Goal: Task Accomplishment & Management: Use online tool/utility

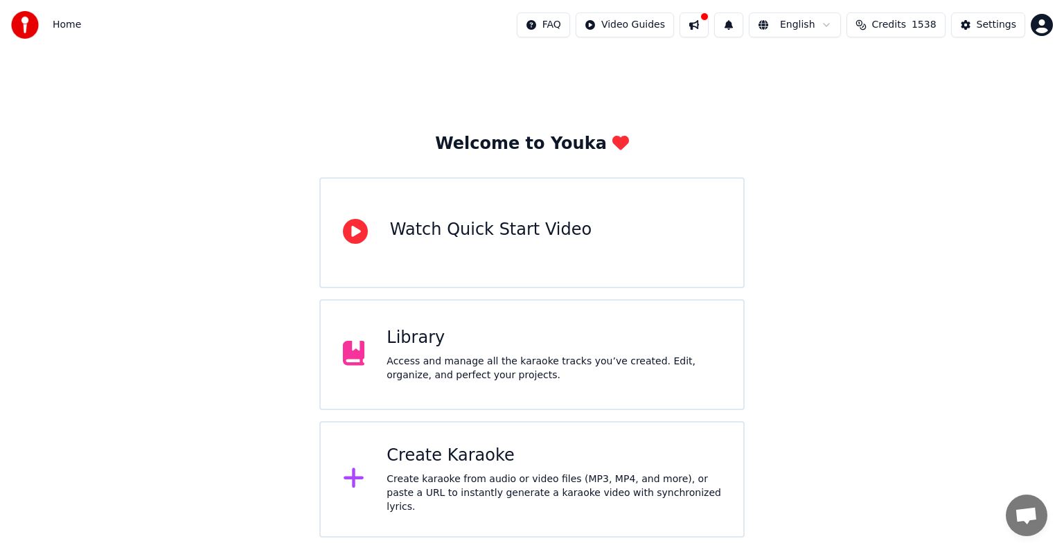
click at [444, 466] on div "Create Karaoke" at bounding box center [554, 456] width 335 height 22
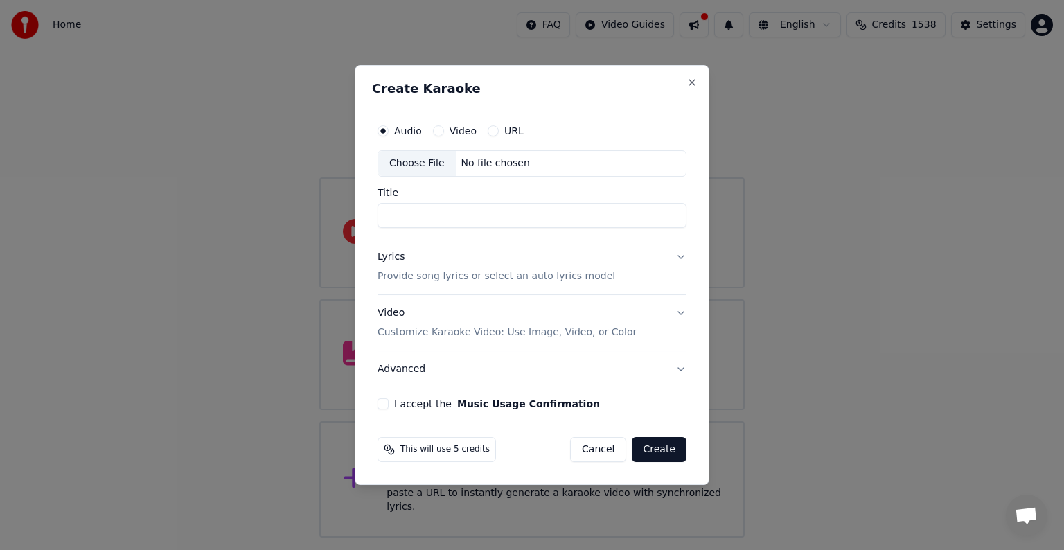
click at [477, 161] on div "No file chosen" at bounding box center [496, 164] width 80 height 14
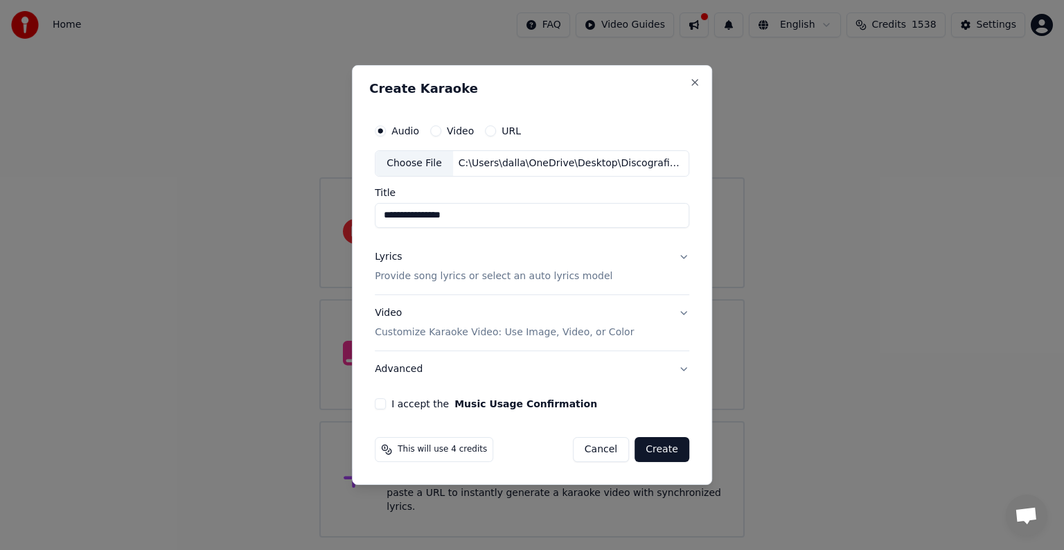
click at [407, 218] on input "**********" at bounding box center [532, 215] width 315 height 25
type input "**********"
click at [479, 280] on p "Provide song lyrics or select an auto lyrics model" at bounding box center [494, 276] width 238 height 14
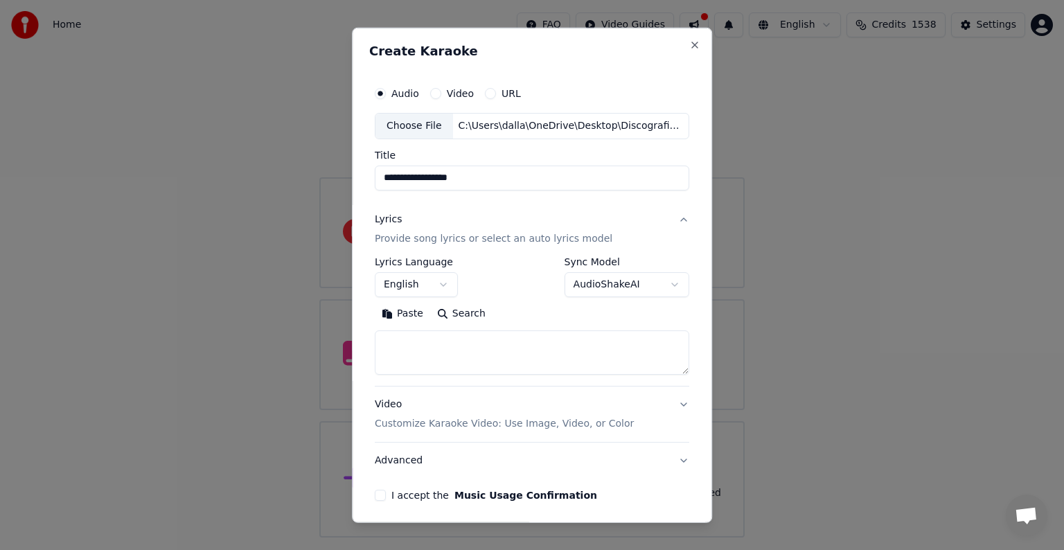
click at [395, 314] on button "Paste" at bounding box center [402, 314] width 55 height 22
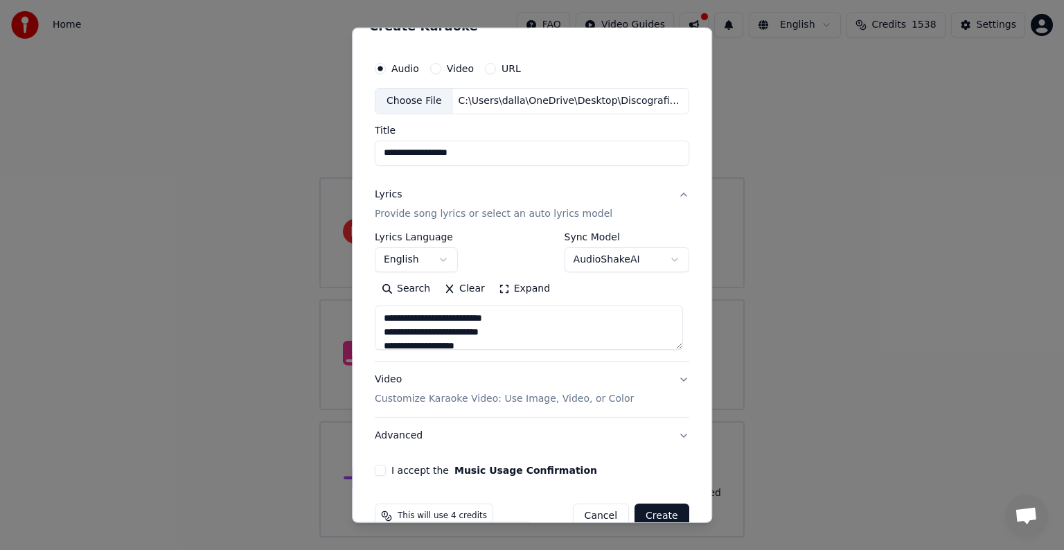
scroll to position [53, 0]
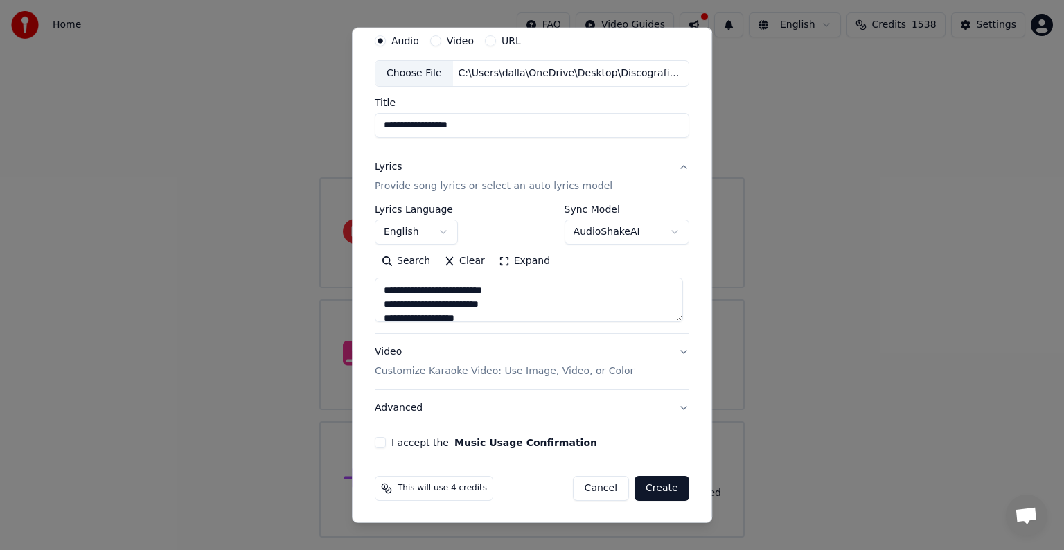
click at [481, 371] on p "Customize Karaoke Video: Use Image, Video, or Color" at bounding box center [504, 371] width 259 height 14
type textarea "**********"
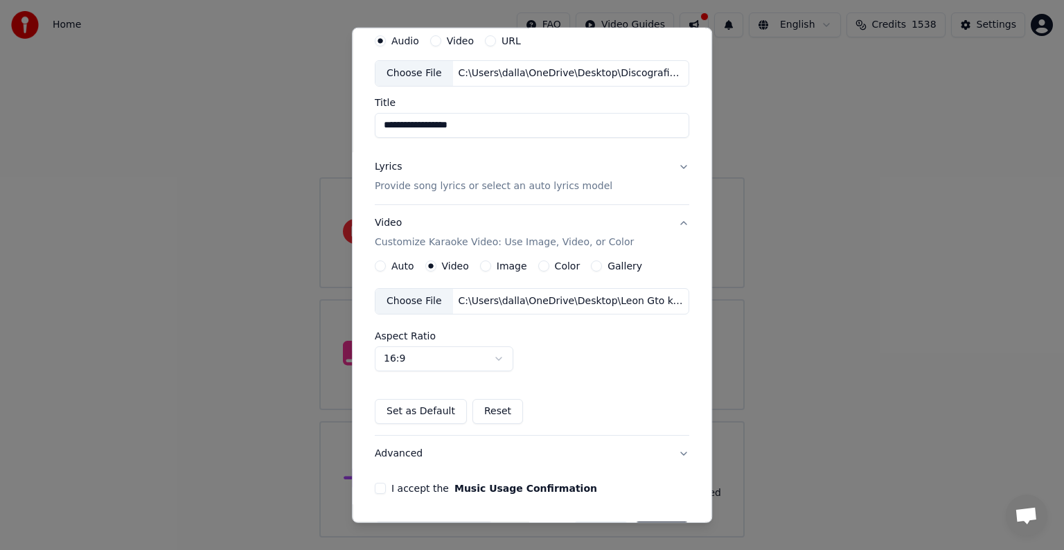
click at [471, 299] on div "C:\Users\dalla\OneDrive\Desktop\Leon Gto kareoke.mp4" at bounding box center [571, 301] width 236 height 14
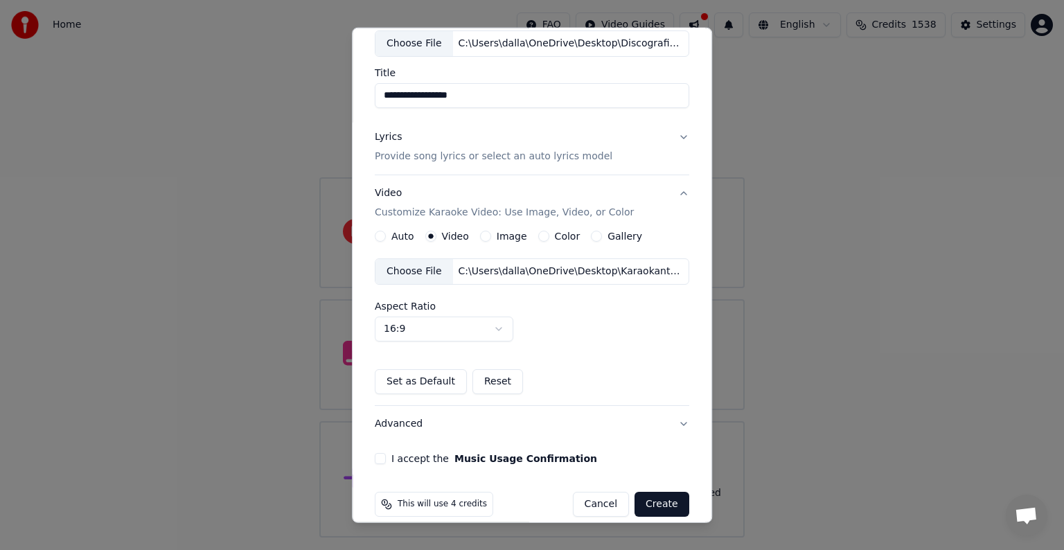
scroll to position [98, 0]
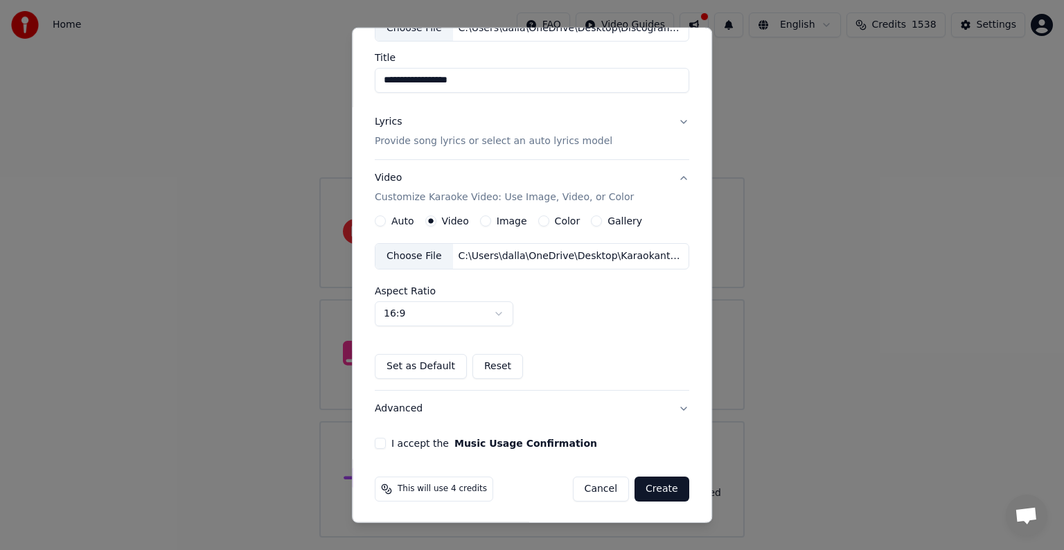
click at [375, 439] on button "I accept the Music Usage Confirmation" at bounding box center [380, 443] width 11 height 11
click at [649, 485] on button "Create" at bounding box center [662, 489] width 55 height 25
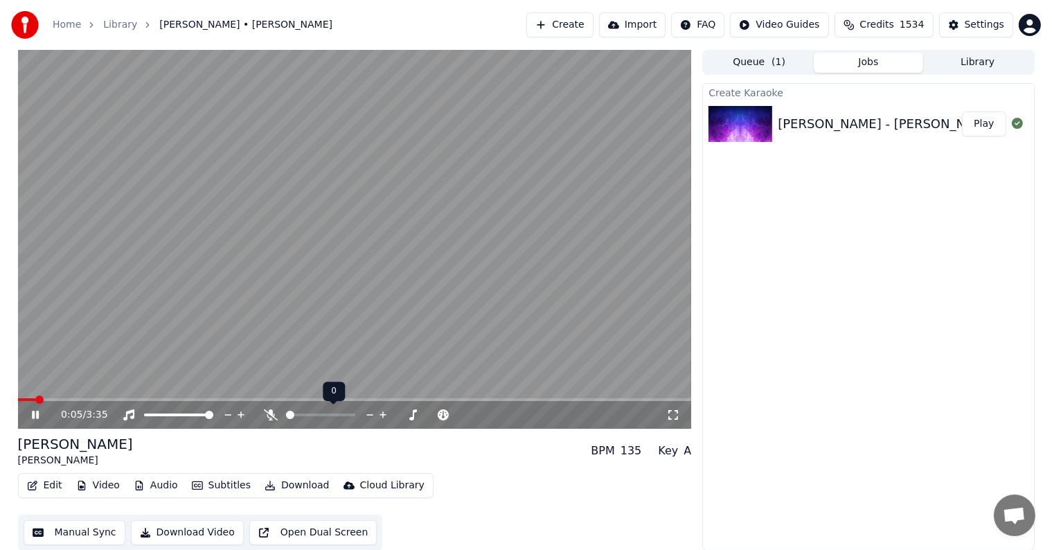
click at [267, 411] on icon at bounding box center [271, 414] width 14 height 11
click at [18, 396] on span at bounding box center [22, 400] width 8 height 8
click at [286, 419] on span at bounding box center [290, 415] width 8 height 8
click at [355, 419] on span at bounding box center [351, 415] width 8 height 8
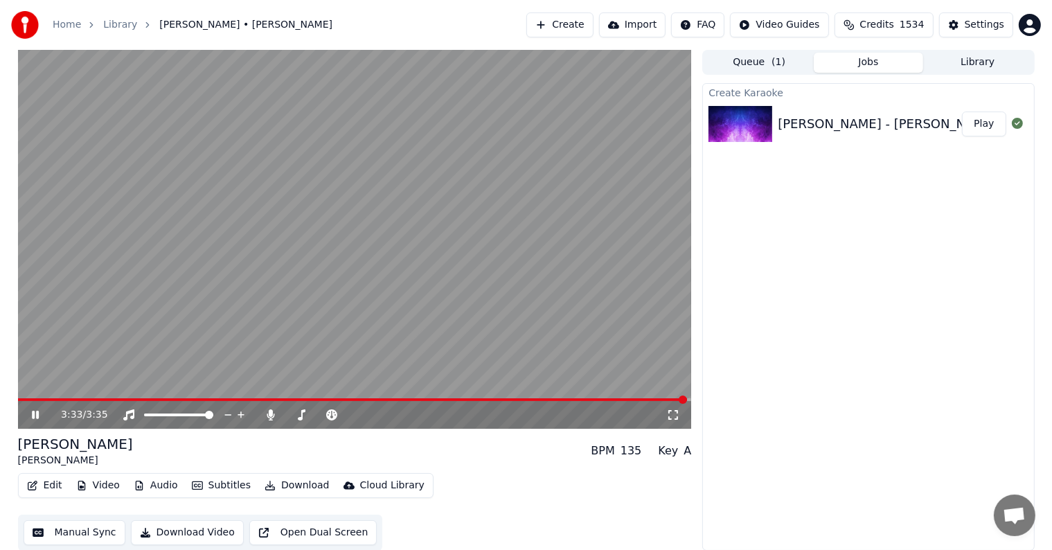
click at [35, 415] on icon at bounding box center [45, 414] width 33 height 11
click at [18, 404] on span at bounding box center [22, 400] width 8 height 8
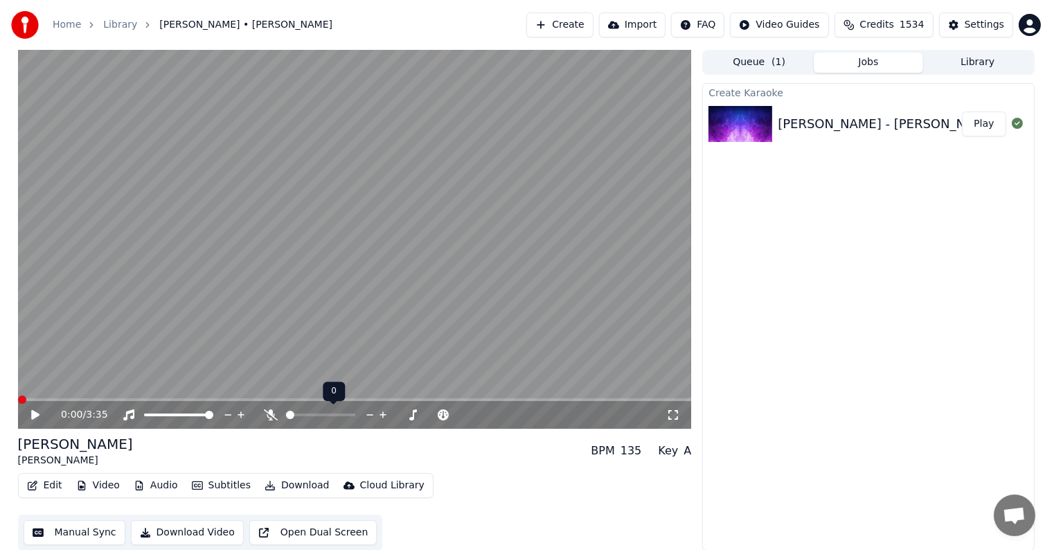
click at [286, 411] on span at bounding box center [290, 415] width 8 height 8
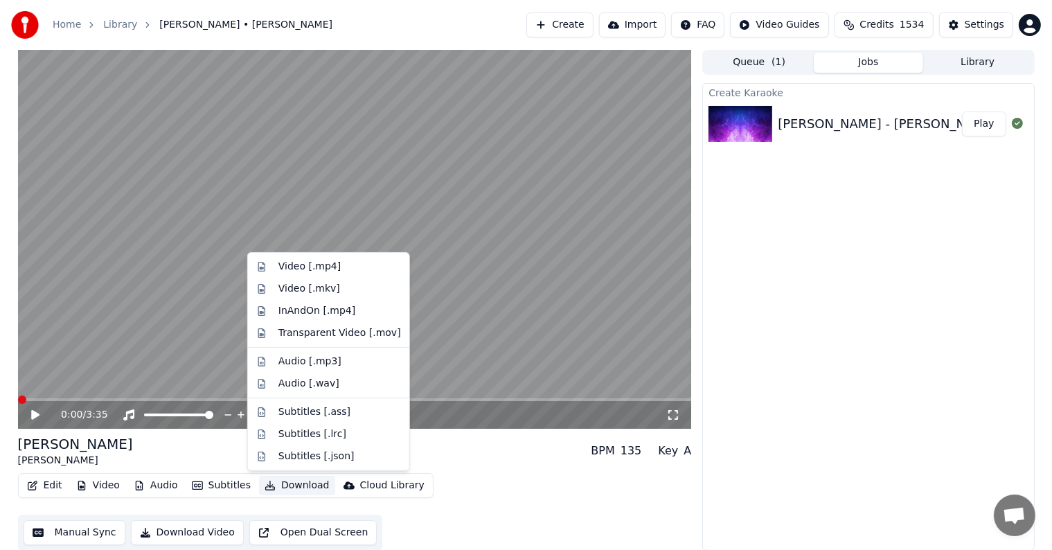
click at [288, 485] on button "Download" at bounding box center [297, 485] width 76 height 19
click at [296, 266] on div "Video [.mp4]" at bounding box center [310, 267] width 62 height 14
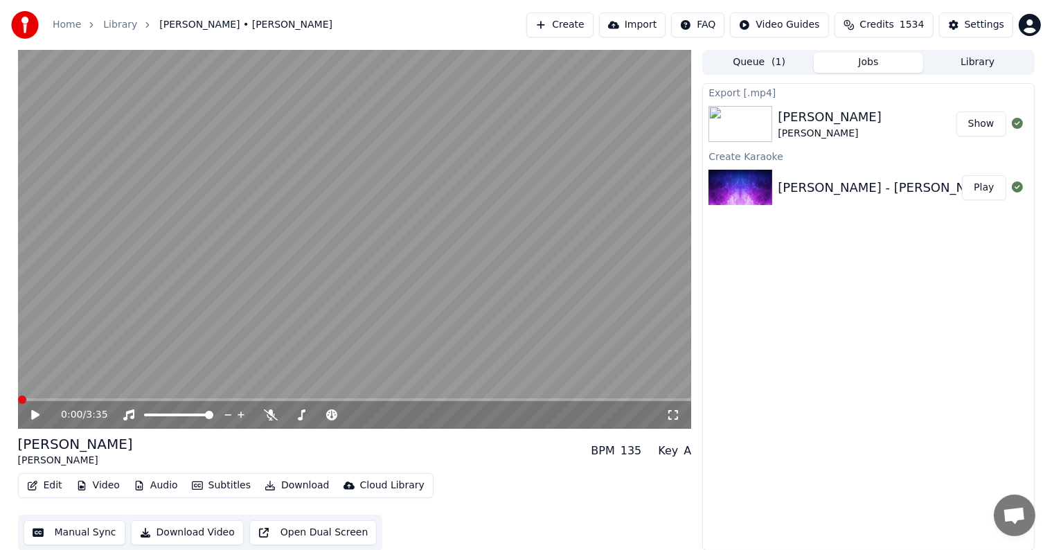
click at [587, 28] on button "Create" at bounding box center [560, 24] width 67 height 25
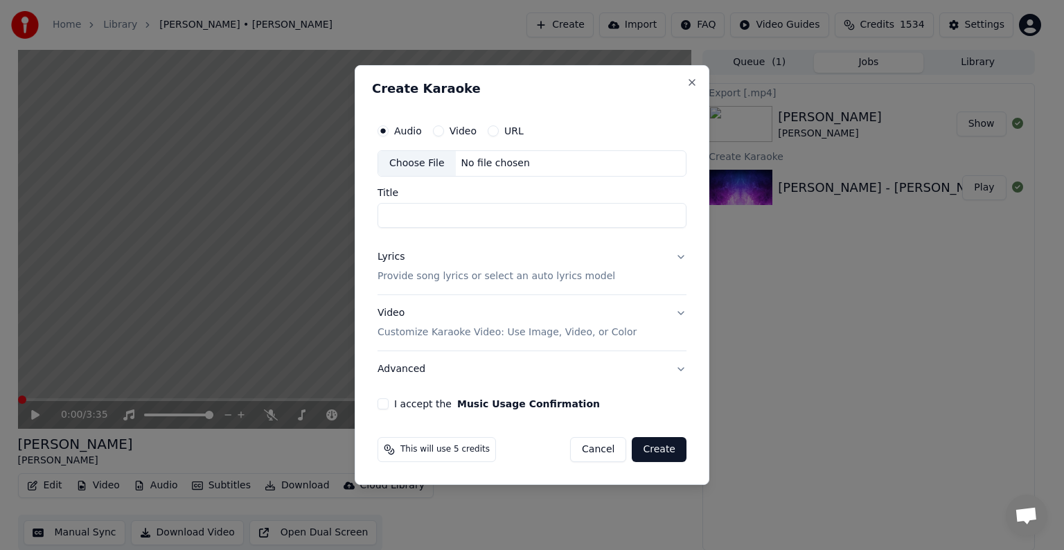
click at [484, 162] on div "No file chosen" at bounding box center [496, 164] width 80 height 14
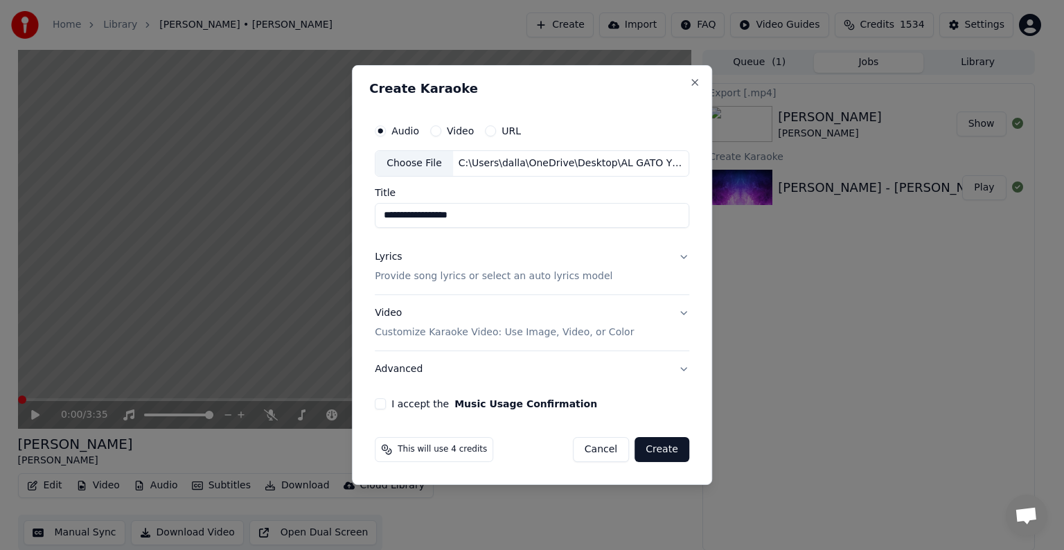
click at [514, 216] on input "**********" at bounding box center [532, 215] width 315 height 25
type input "**********"
click at [536, 272] on p "Provide song lyrics or select an auto lyrics model" at bounding box center [494, 276] width 238 height 14
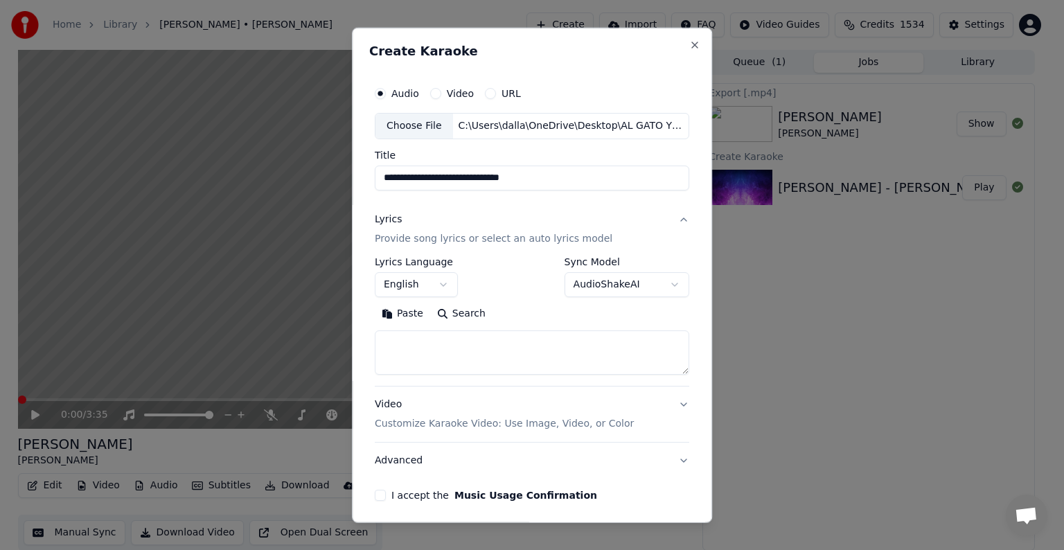
click at [396, 313] on button "Paste" at bounding box center [402, 314] width 55 height 22
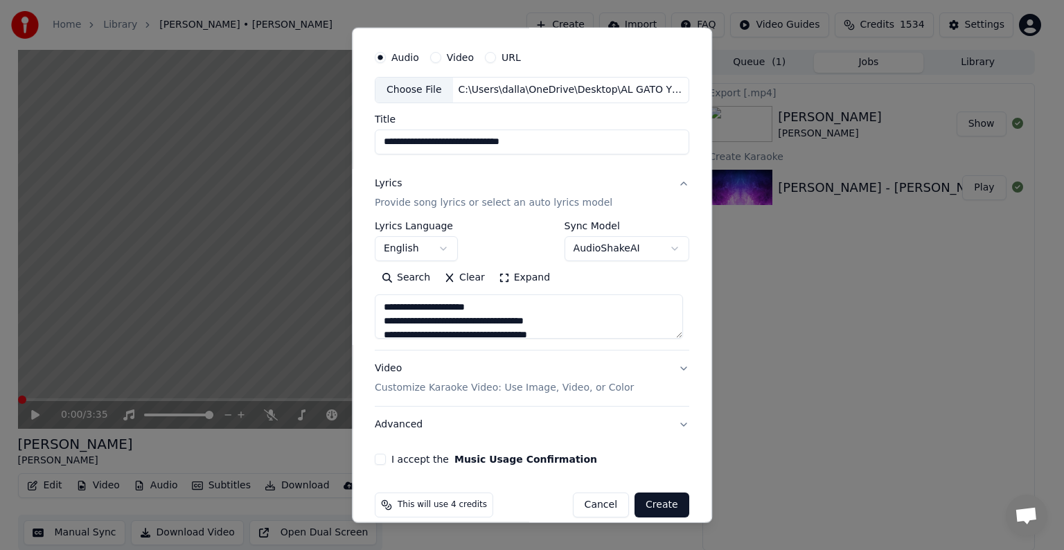
scroll to position [53, 0]
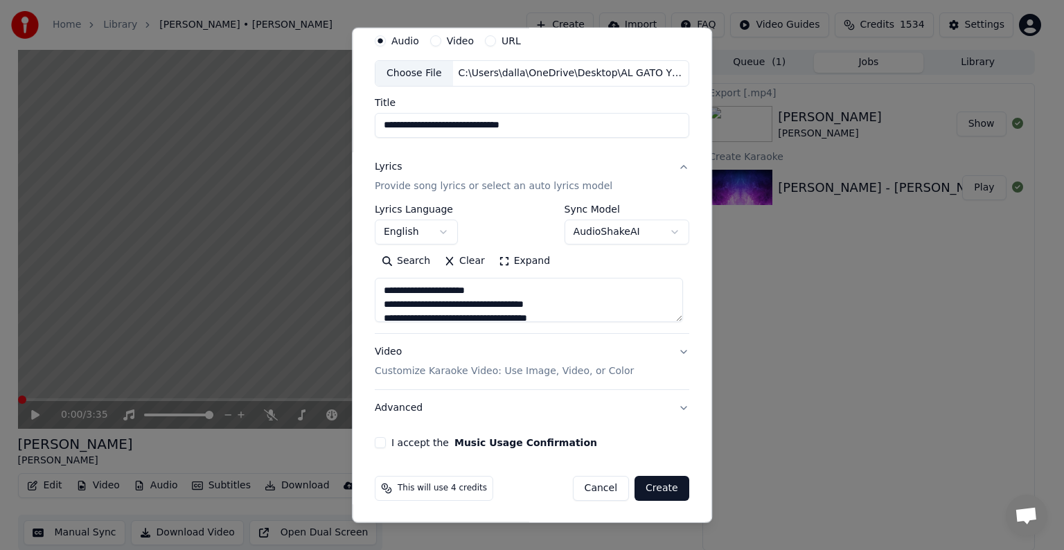
click at [454, 369] on p "Customize Karaoke Video: Use Image, Video, or Color" at bounding box center [504, 371] width 259 height 14
type textarea "**********"
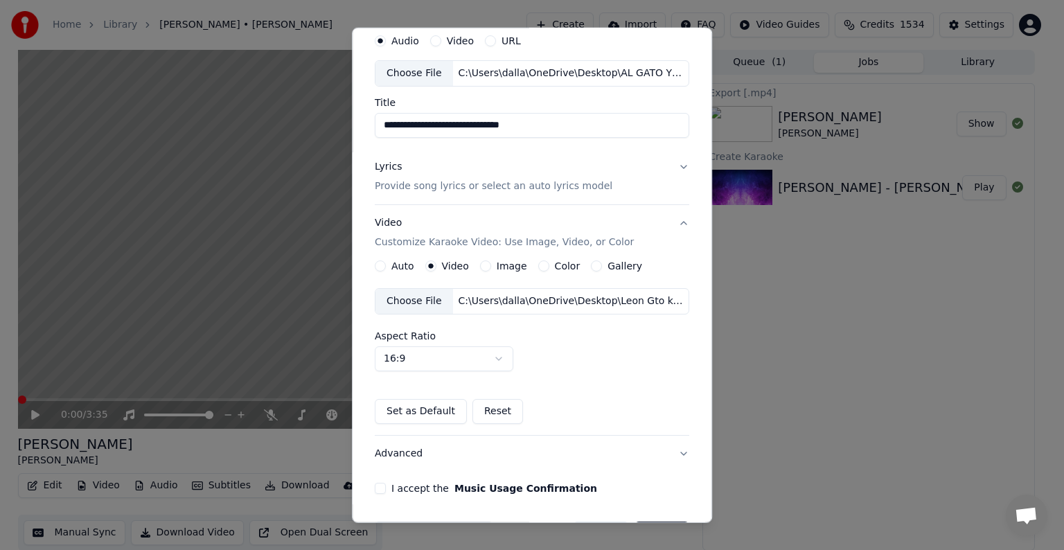
click at [503, 296] on div "C:\Users\dalla\OneDrive\Desktop\Leon Gto kareoke.mp4" at bounding box center [571, 301] width 236 height 14
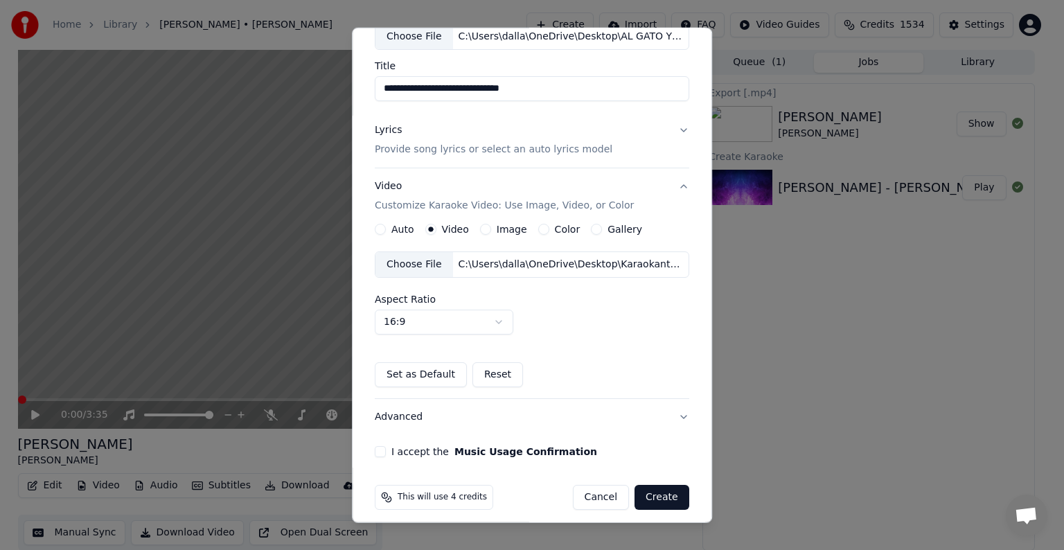
scroll to position [98, 0]
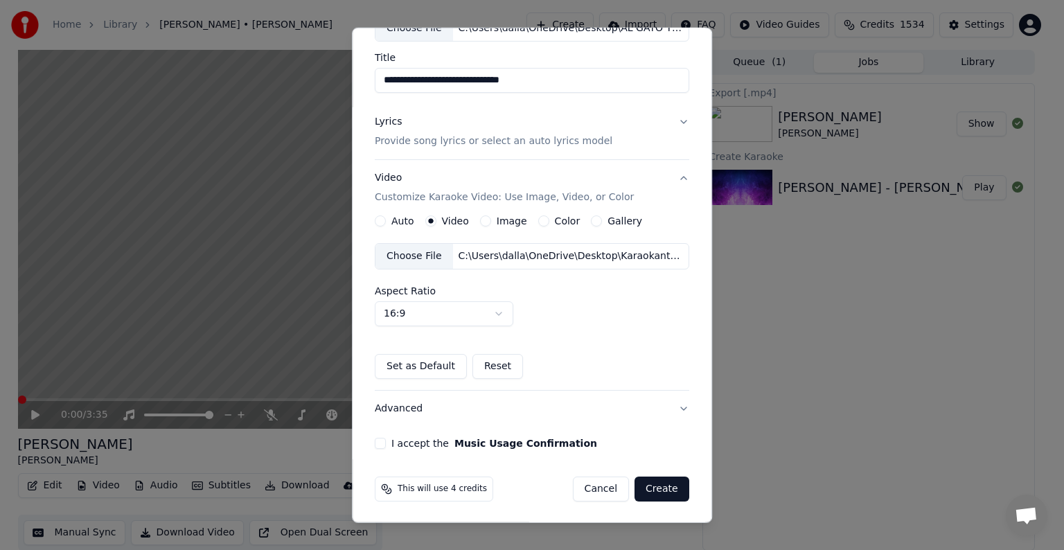
click at [375, 443] on button "I accept the Music Usage Confirmation" at bounding box center [380, 443] width 11 height 11
click at [521, 144] on p "Provide song lyrics or select an auto lyrics model" at bounding box center [494, 141] width 238 height 14
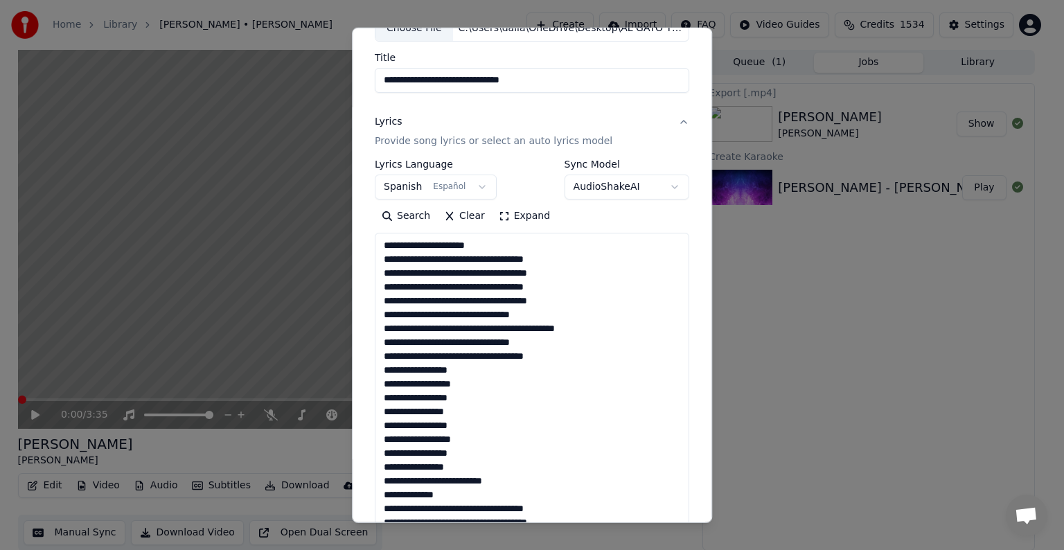
scroll to position [53, 0]
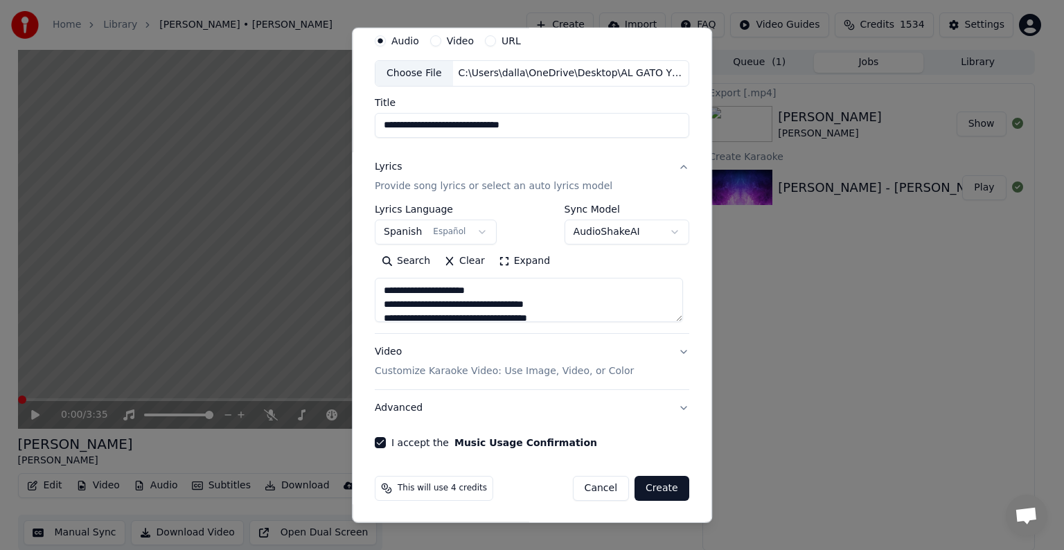
click at [674, 312] on textarea at bounding box center [529, 300] width 308 height 44
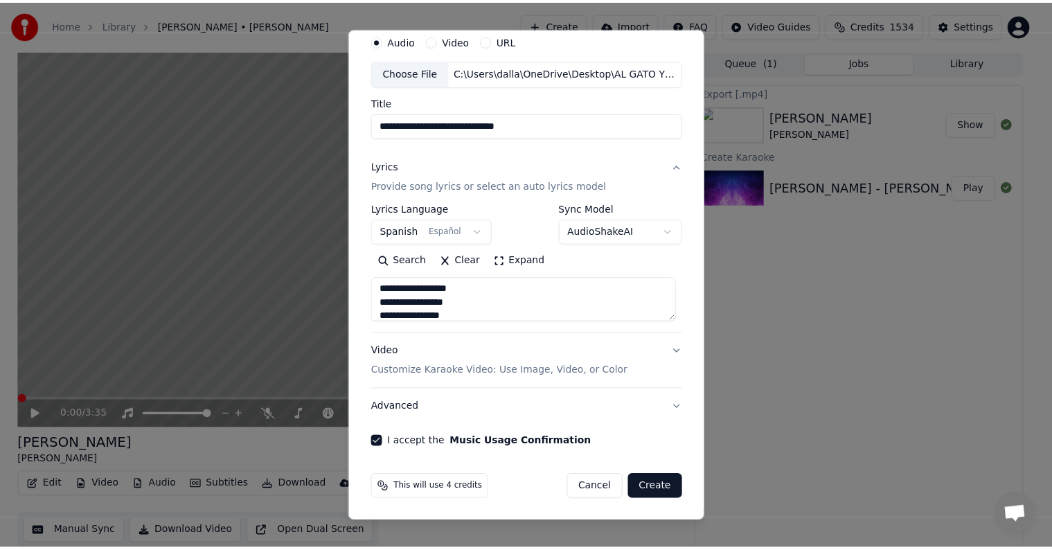
scroll to position [576, 0]
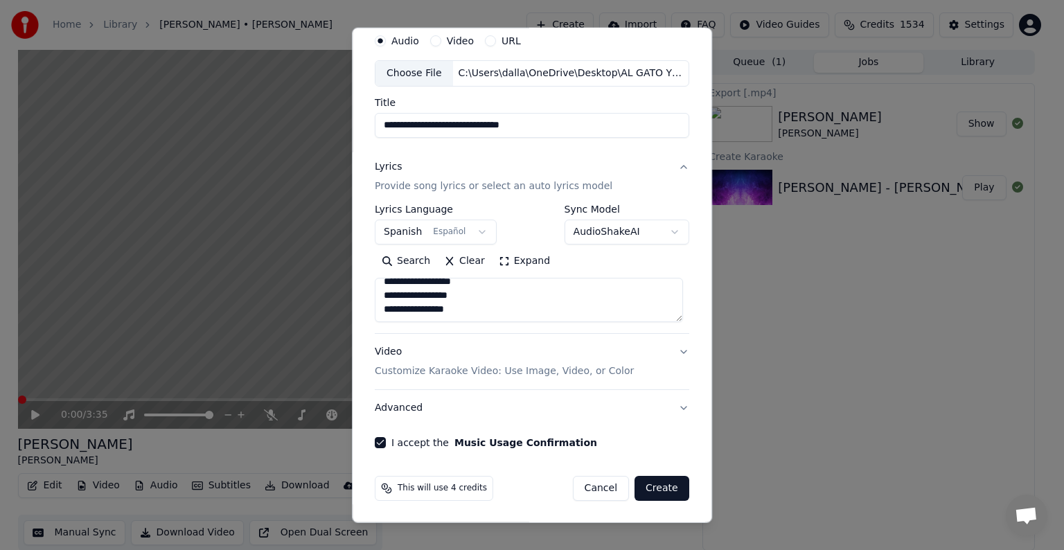
click at [651, 485] on button "Create" at bounding box center [662, 488] width 55 height 25
type textarea "**********"
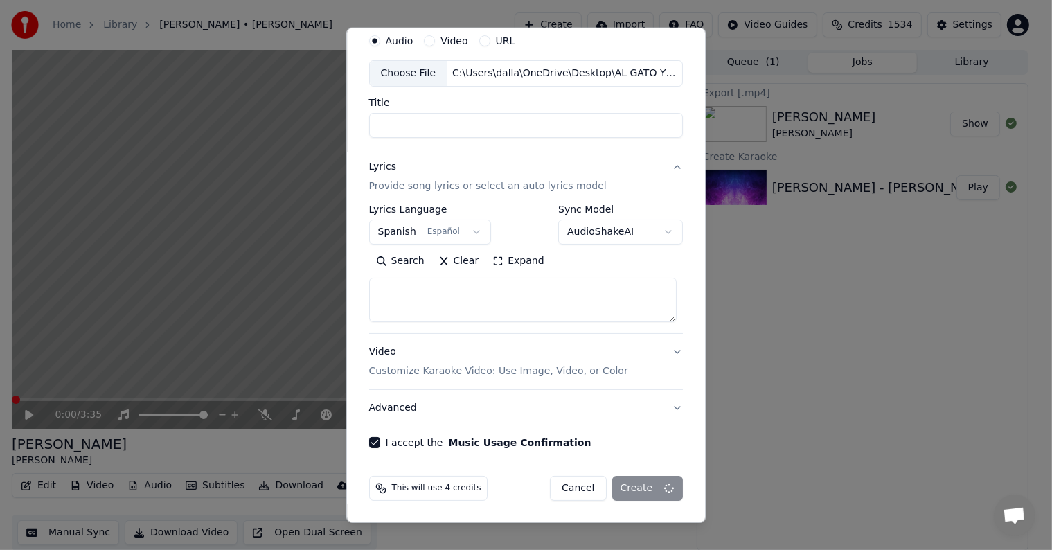
select select
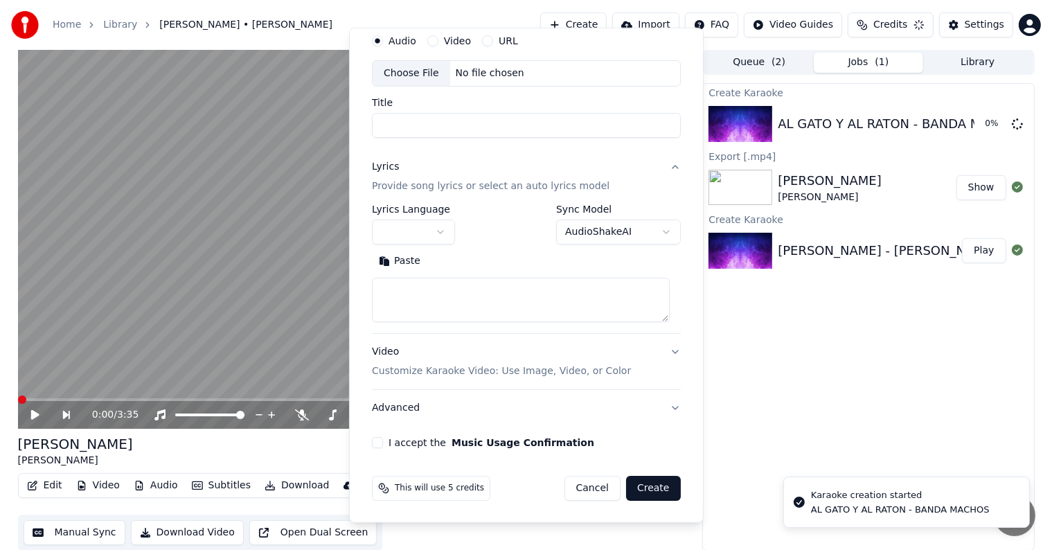
scroll to position [0, 0]
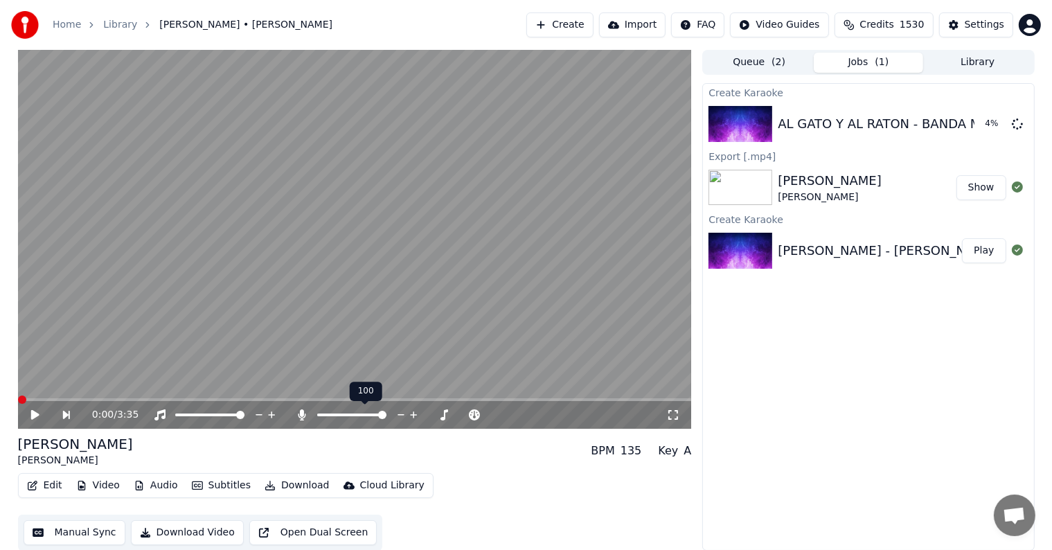
click at [387, 419] on span at bounding box center [382, 415] width 8 height 8
click at [989, 121] on button "Play" at bounding box center [984, 124] width 44 height 25
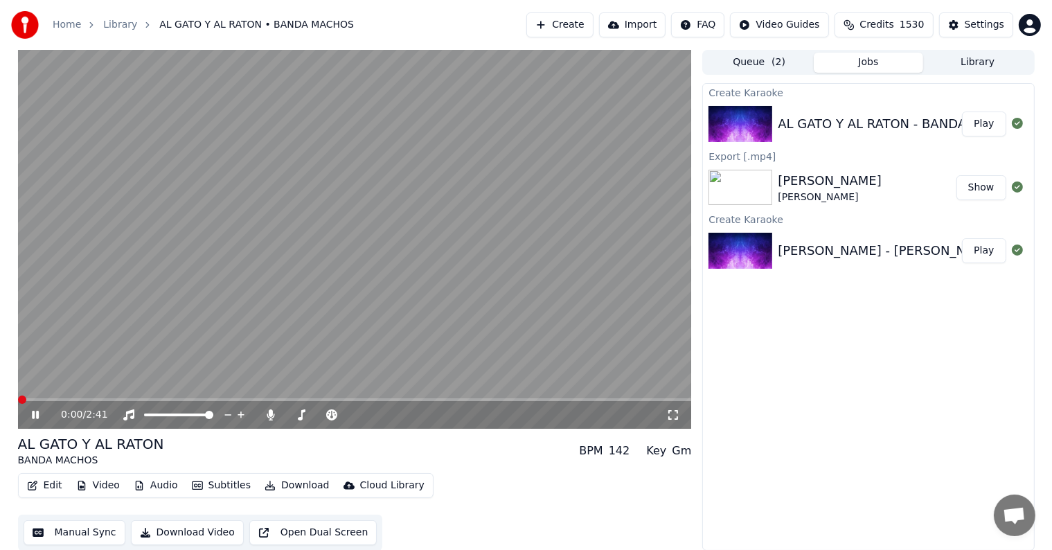
click at [18, 401] on span at bounding box center [18, 399] width 0 height 3
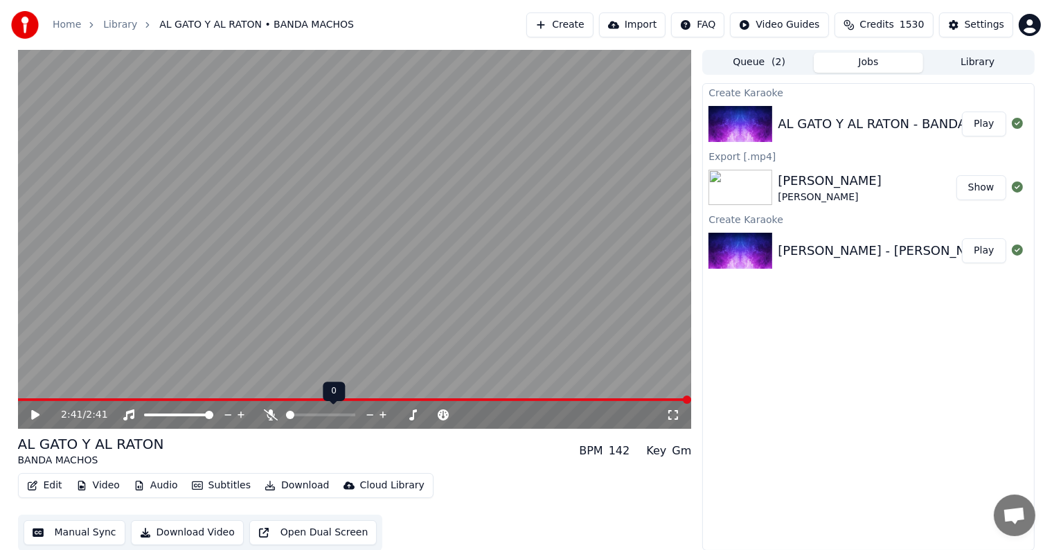
click at [286, 416] on span at bounding box center [290, 415] width 8 height 8
click at [283, 486] on button "Download" at bounding box center [297, 485] width 76 height 19
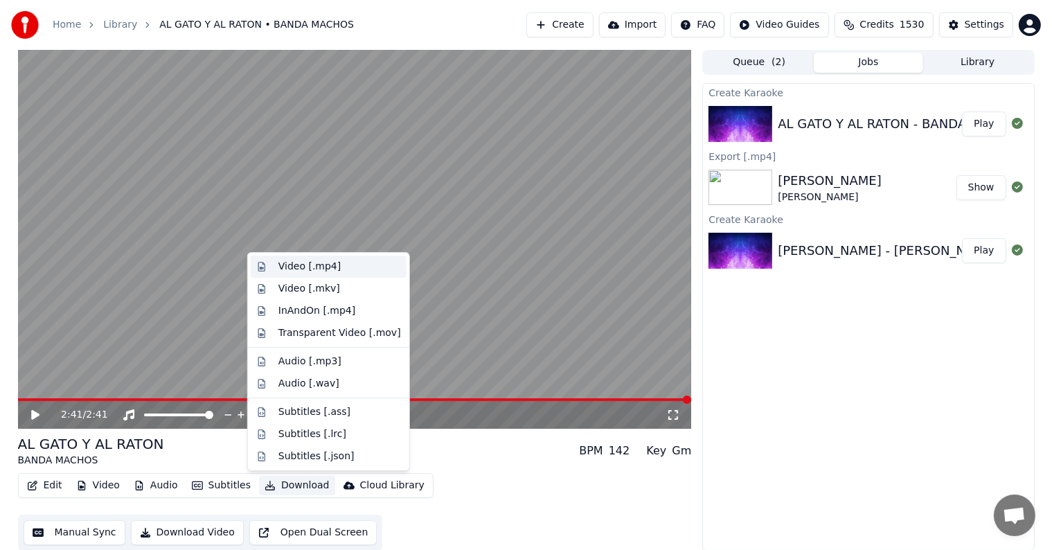
click at [293, 269] on div "Video [.mp4]" at bounding box center [310, 267] width 62 height 14
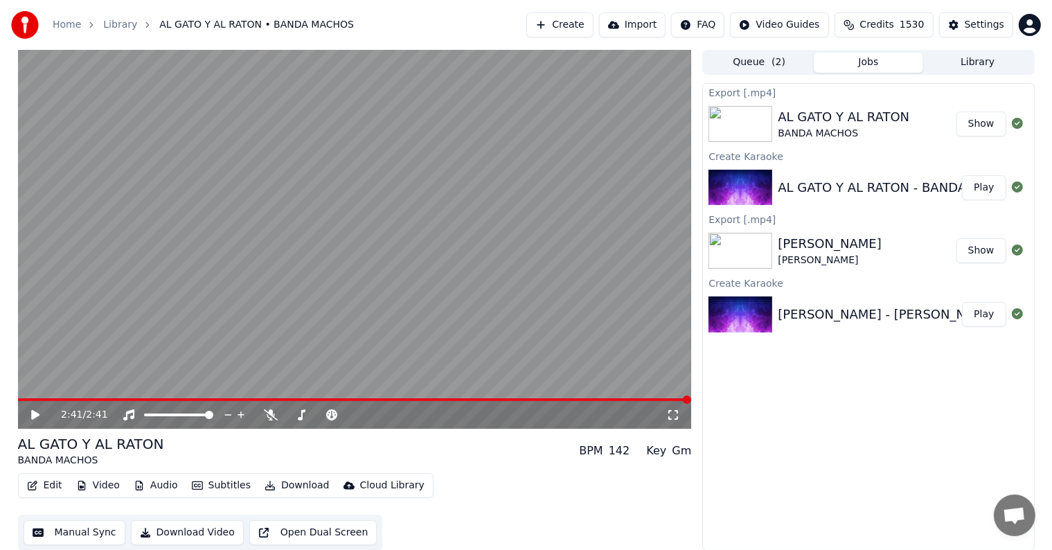
click at [976, 124] on button "Show" at bounding box center [982, 124] width 50 height 25
